Goal: Communication & Community: Answer question/provide support

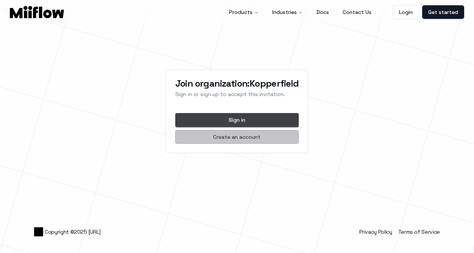
click at [221, 137] on button "Create an account" at bounding box center [237, 137] width 124 height 14
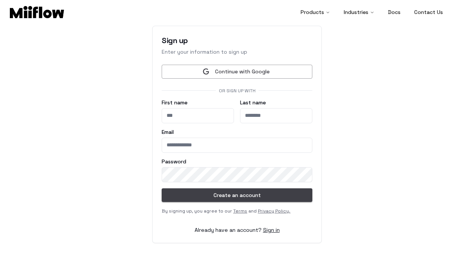
click at [217, 73] on button "Continue with Google" at bounding box center [237, 72] width 151 height 14
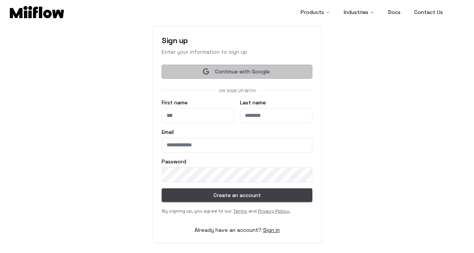
click at [229, 69] on button "Continue with Google" at bounding box center [237, 72] width 151 height 14
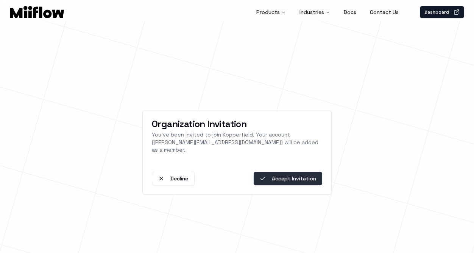
click at [286, 178] on button "Accept Invitation" at bounding box center [288, 179] width 69 height 14
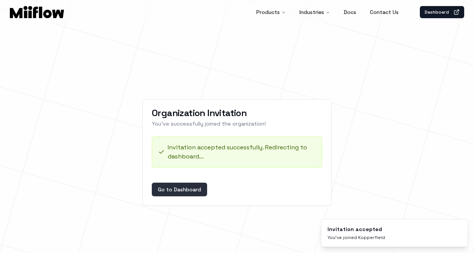
click at [196, 190] on button "Go to Dashboard" at bounding box center [179, 190] width 55 height 14
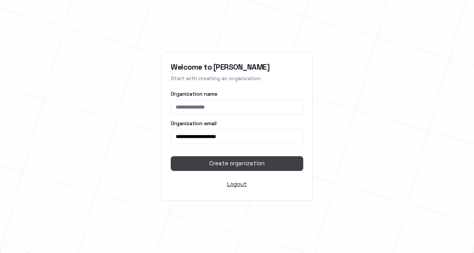
click at [209, 109] on input "Organization name" at bounding box center [237, 107] width 132 height 15
type input "**********"
drag, startPoint x: 237, startPoint y: 165, endPoint x: 156, endPoint y: 134, distance: 87.1
click at [156, 134] on div "**********" at bounding box center [237, 126] width 474 height 253
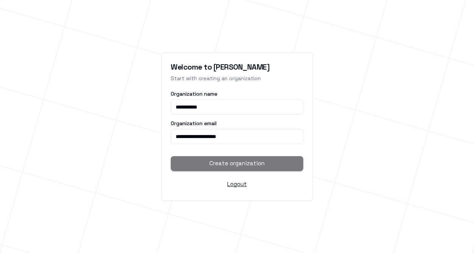
click at [207, 160] on button "Create organization" at bounding box center [237, 163] width 132 height 14
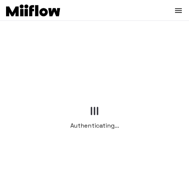
scroll to position [39, 0]
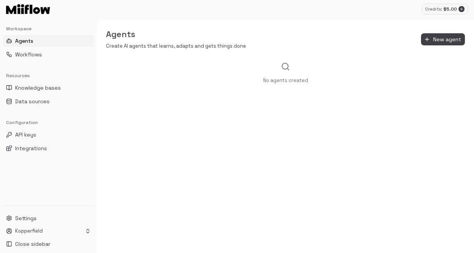
click at [57, 42] on button "Agents" at bounding box center [48, 41] width 91 height 12
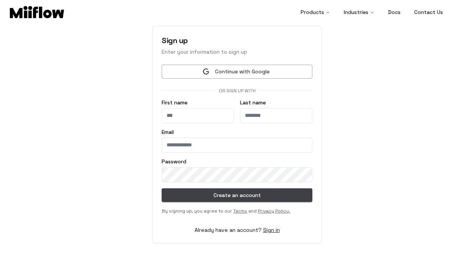
click at [196, 71] on button "Continue with Google" at bounding box center [237, 72] width 151 height 14
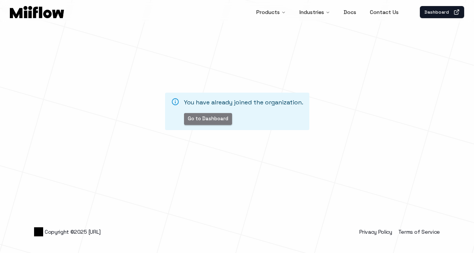
click at [223, 118] on button "Go to Dashboard" at bounding box center [208, 119] width 48 height 12
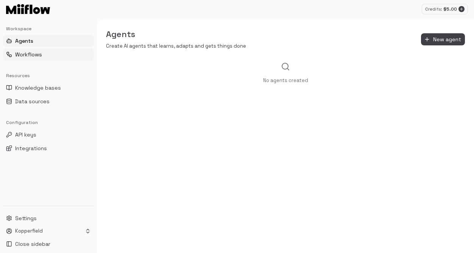
click at [45, 55] on button "Workflows" at bounding box center [48, 54] width 91 height 12
click at [77, 228] on html "Credits: $ 5.00 Workspace Agents Workflows Resources Knowledge bases Data sourc…" at bounding box center [237, 126] width 474 height 253
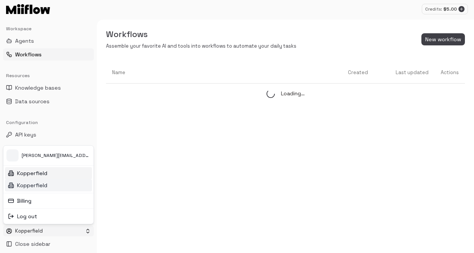
click at [60, 185] on div "Kopperfield" at bounding box center [48, 185] width 87 height 12
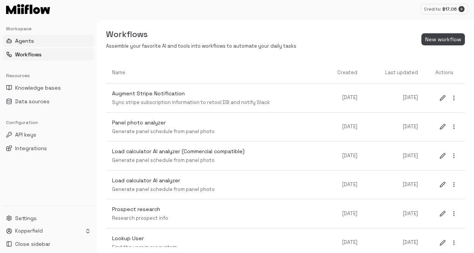
click at [34, 42] on button "Agents" at bounding box center [48, 41] width 91 height 12
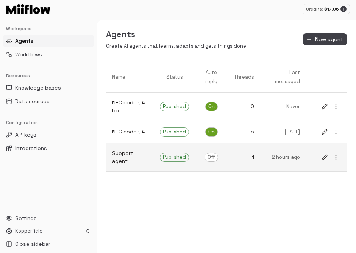
click at [301, 166] on link "2 hours ago" at bounding box center [283, 157] width 46 height 19
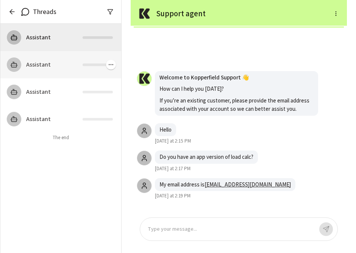
click at [67, 61] on div "Assistant" at bounding box center [69, 64] width 87 height 9
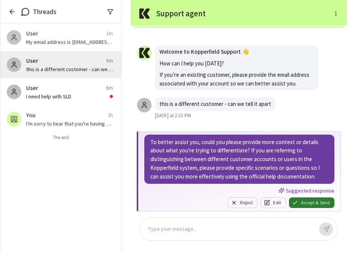
click at [189, 229] on p at bounding box center [230, 229] width 165 height 9
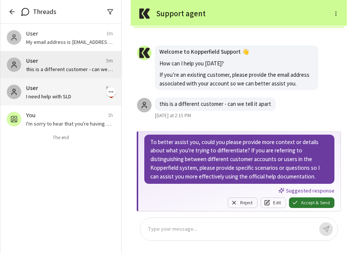
click at [85, 103] on div "User 6m I need help with SLD" at bounding box center [60, 91] width 121 height 27
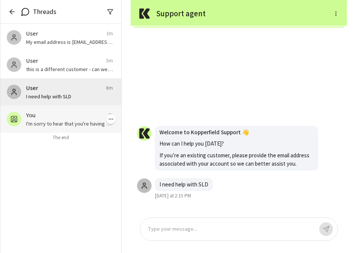
click at [81, 125] on p "I'm sorry to hear that you're having trouble logging in on your mobile device. …" at bounding box center [69, 124] width 87 height 8
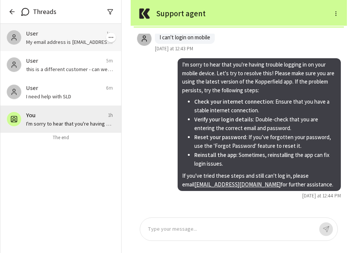
click at [74, 47] on div "User 1m My email address is yaozhong@kopperfield.com" at bounding box center [60, 37] width 121 height 27
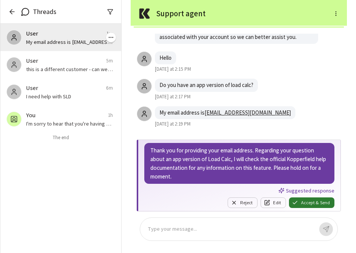
click at [74, 43] on p "My email address is yaozhong@kopperfield.com" at bounding box center [69, 42] width 87 height 8
click at [210, 232] on p at bounding box center [230, 229] width 165 height 9
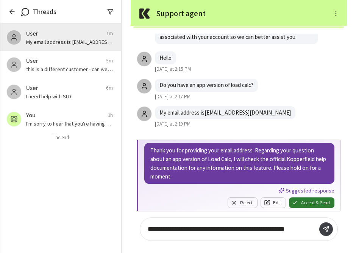
click at [285, 229] on span "**********" at bounding box center [216, 229] width 137 height 6
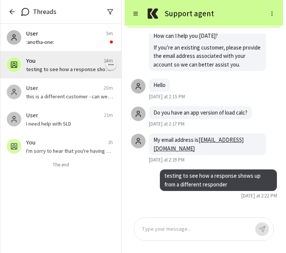
click at [111, 64] on circle "button" at bounding box center [111, 64] width 0 height 0
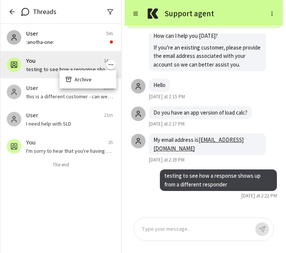
click at [74, 64] on div at bounding box center [143, 126] width 286 height 253
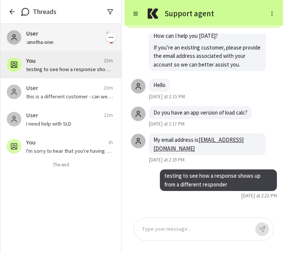
click at [81, 36] on div "User 5m" at bounding box center [69, 33] width 87 height 9
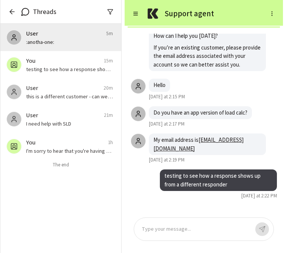
click at [172, 224] on div "Type your message..." at bounding box center [204, 229] width 140 height 23
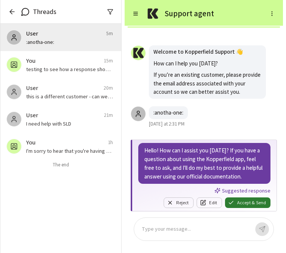
click at [168, 227] on div at bounding box center [195, 229] width 107 height 9
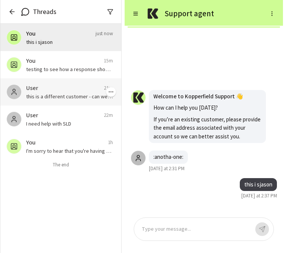
click at [77, 95] on p "this is a different customer - can we tell it apart" at bounding box center [69, 97] width 87 height 8
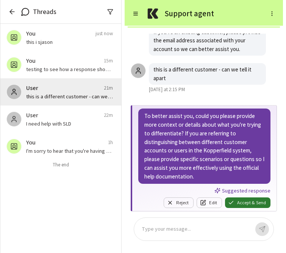
click at [179, 221] on div "Type your message..." at bounding box center [204, 229] width 140 height 23
click at [175, 227] on div at bounding box center [195, 229] width 107 height 9
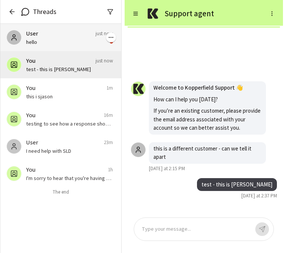
click at [70, 42] on p "hello" at bounding box center [66, 42] width 81 height 8
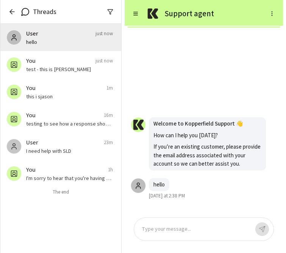
click at [226, 231] on div at bounding box center [195, 229] width 107 height 9
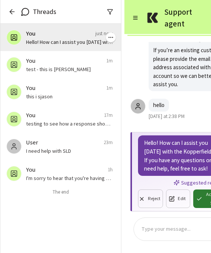
click at [83, 44] on p "Hello! How can I assist you today with the Kopperfield app? If you have any que…" at bounding box center [69, 42] width 87 height 8
click at [166, 227] on p at bounding box center [175, 229] width 67 height 9
